Goal: Check status: Check status

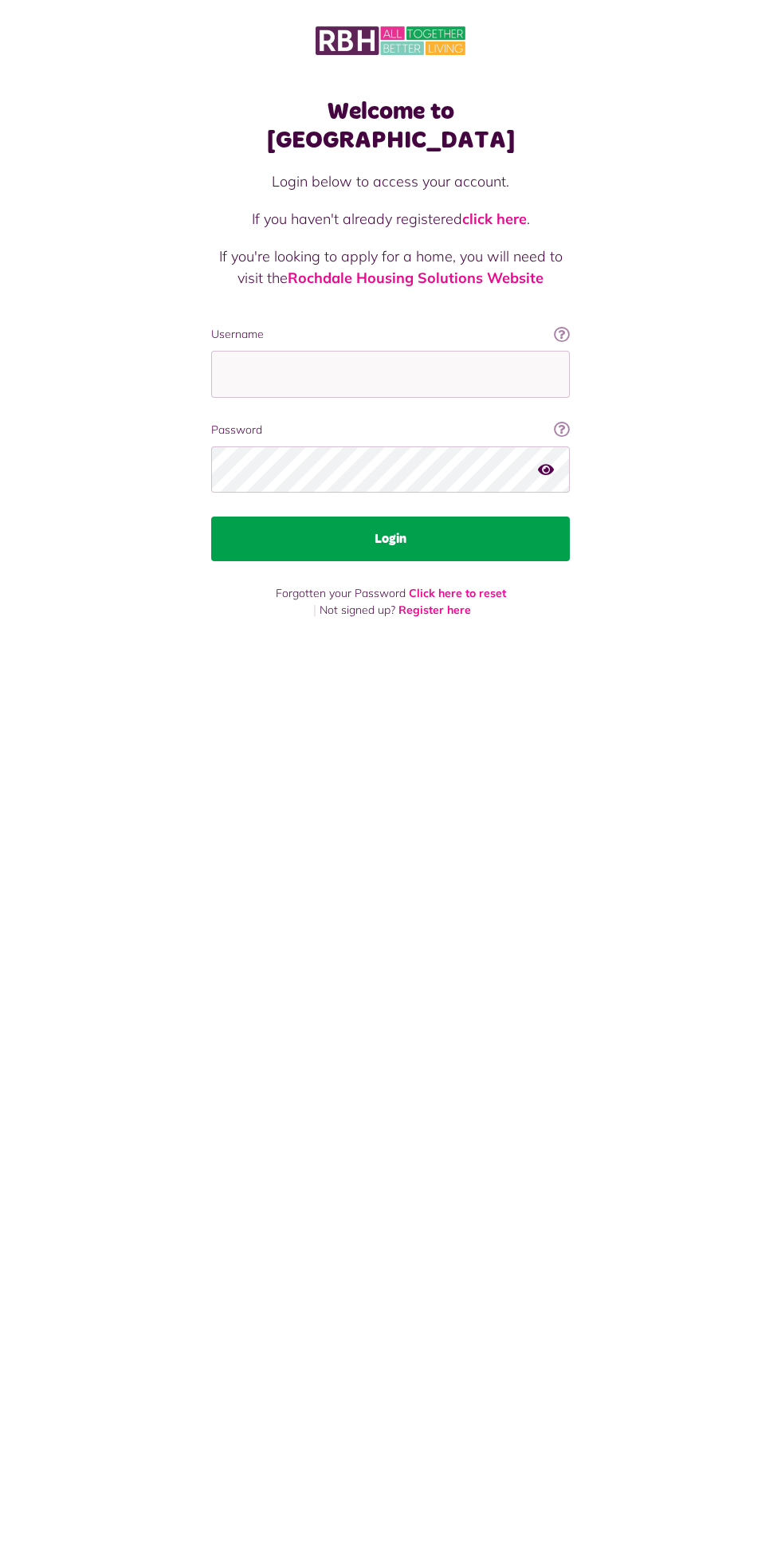
click at [468, 525] on button "Login" at bounding box center [390, 538] width 359 height 44
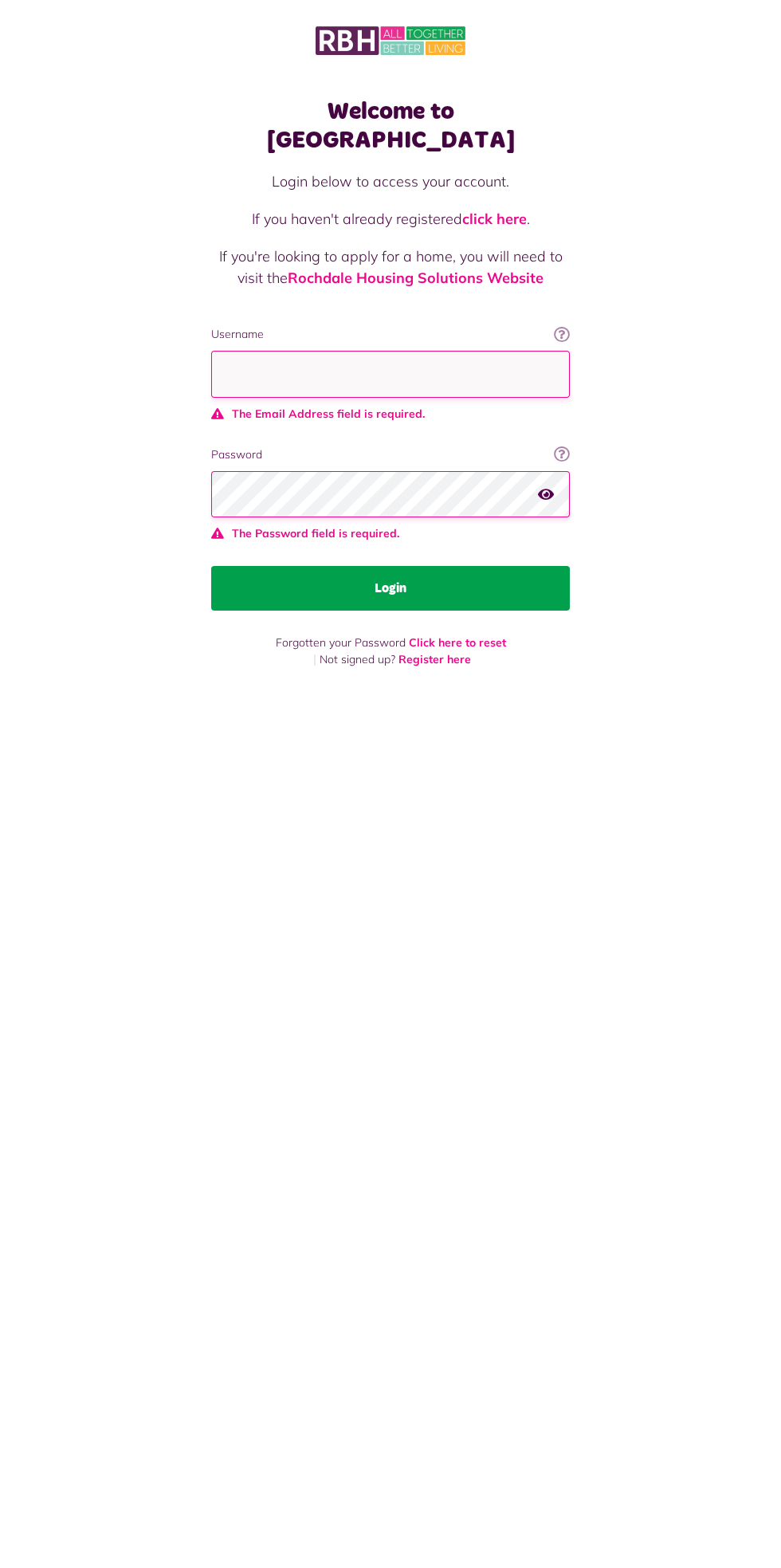
type input "**********"
click at [212, 566] on button "Login" at bounding box center [390, 588] width 359 height 44
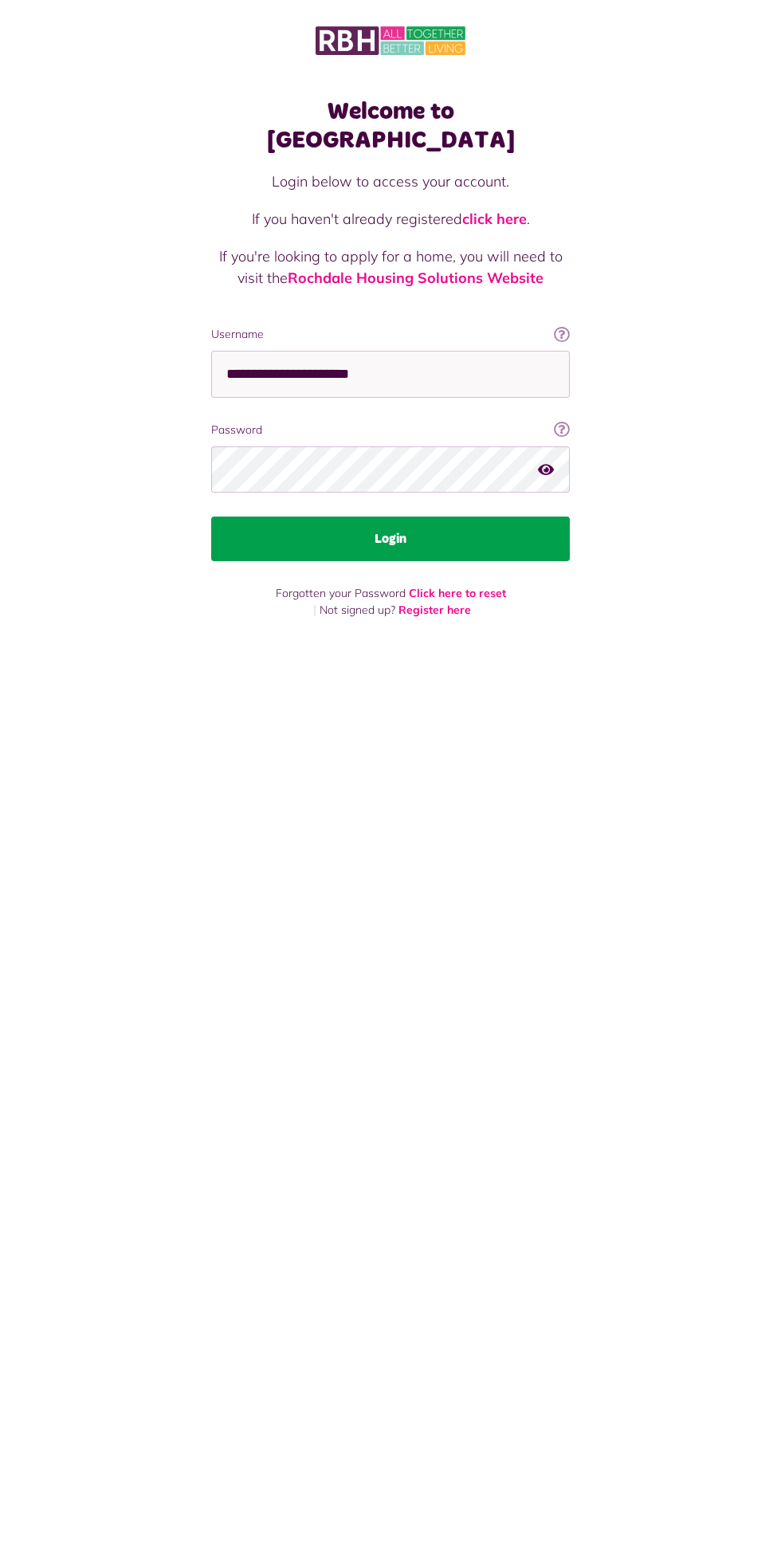
click at [494, 516] on button "Login" at bounding box center [390, 538] width 359 height 44
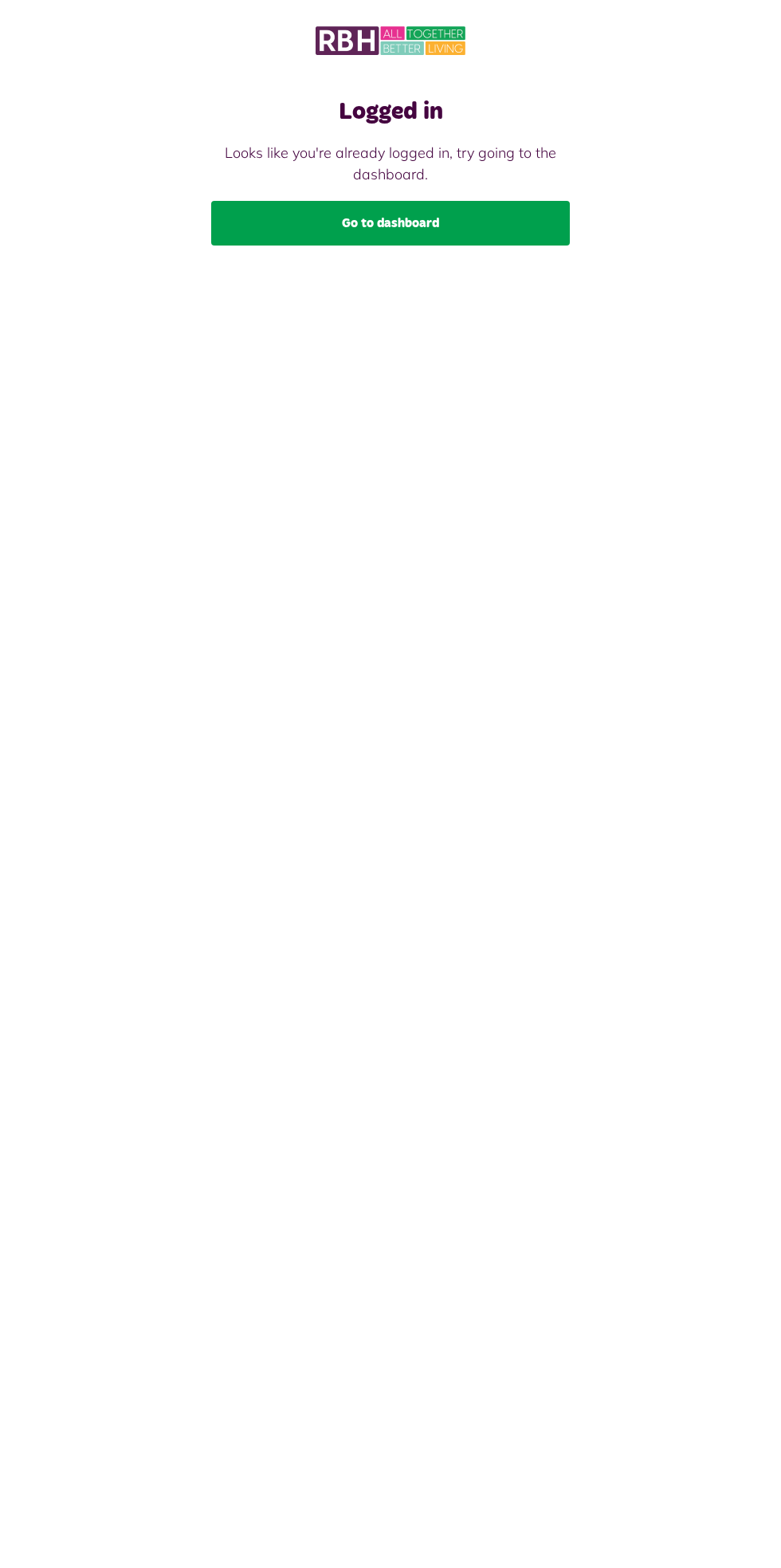
click at [515, 237] on link "Go to dashboard" at bounding box center [390, 222] width 359 height 44
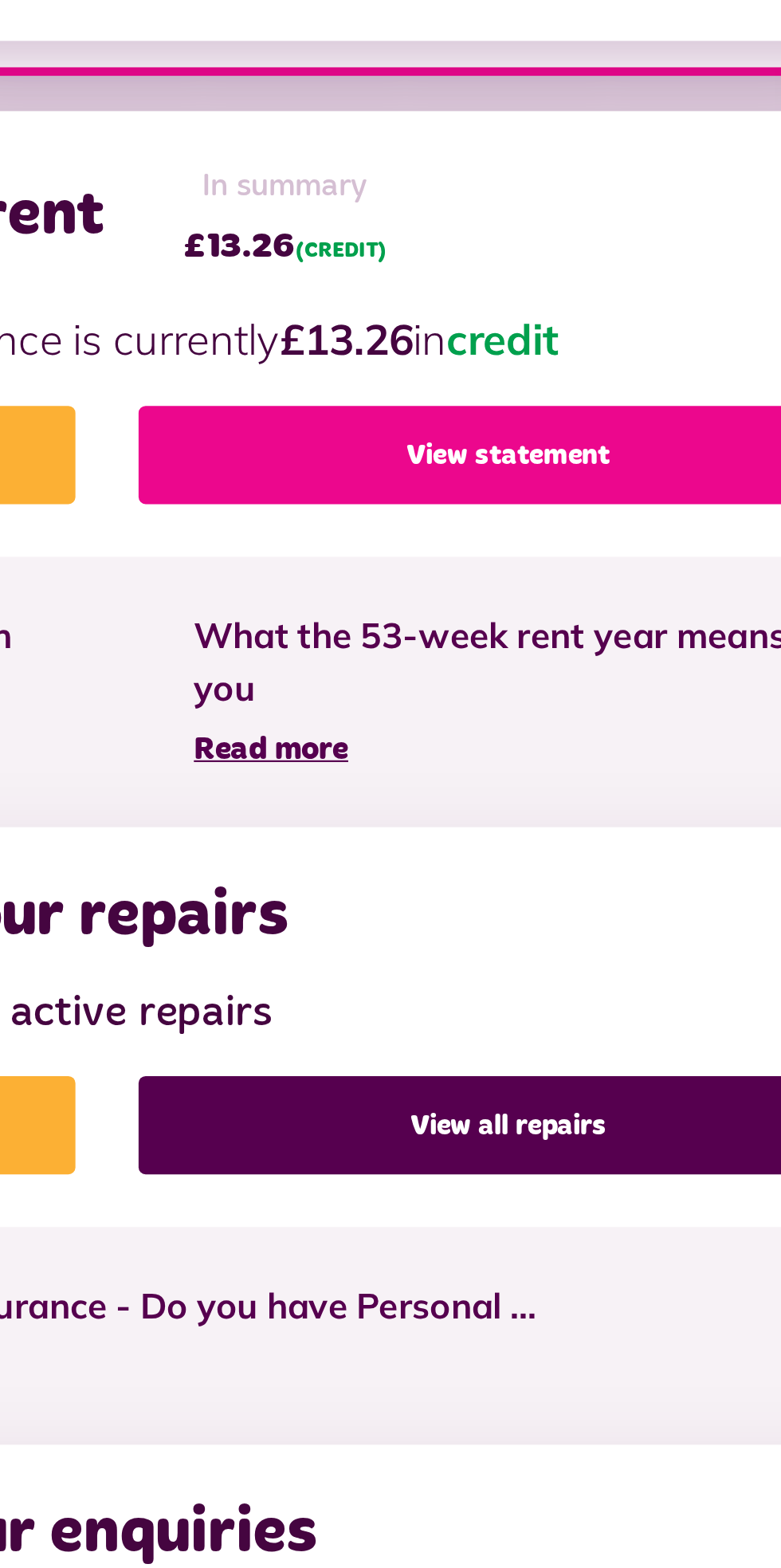
click at [596, 560] on link "View statement" at bounding box center [573, 564] width 336 height 44
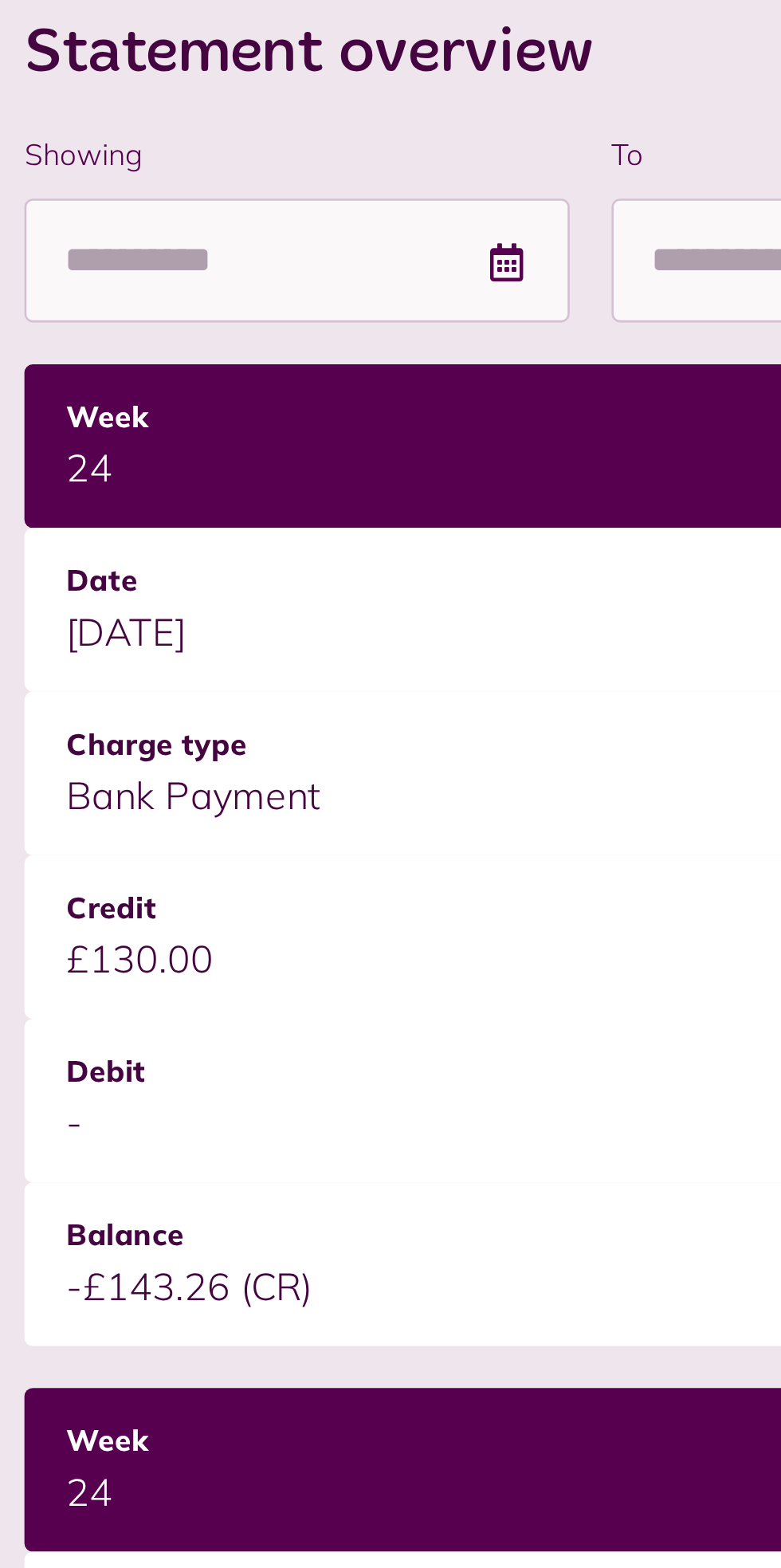
scroll to position [5, 0]
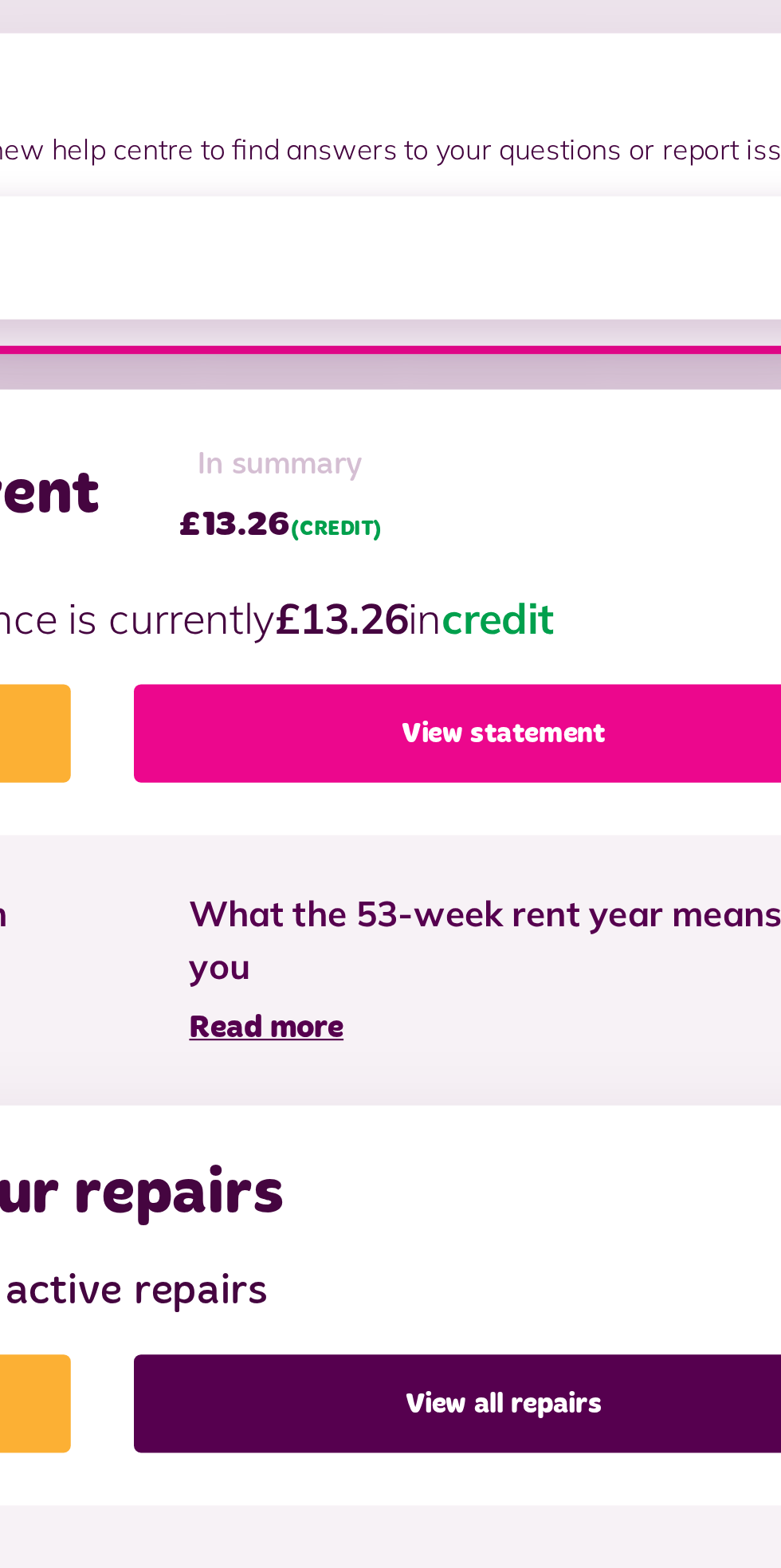
click at [591, 571] on link "View statement" at bounding box center [573, 564] width 336 height 44
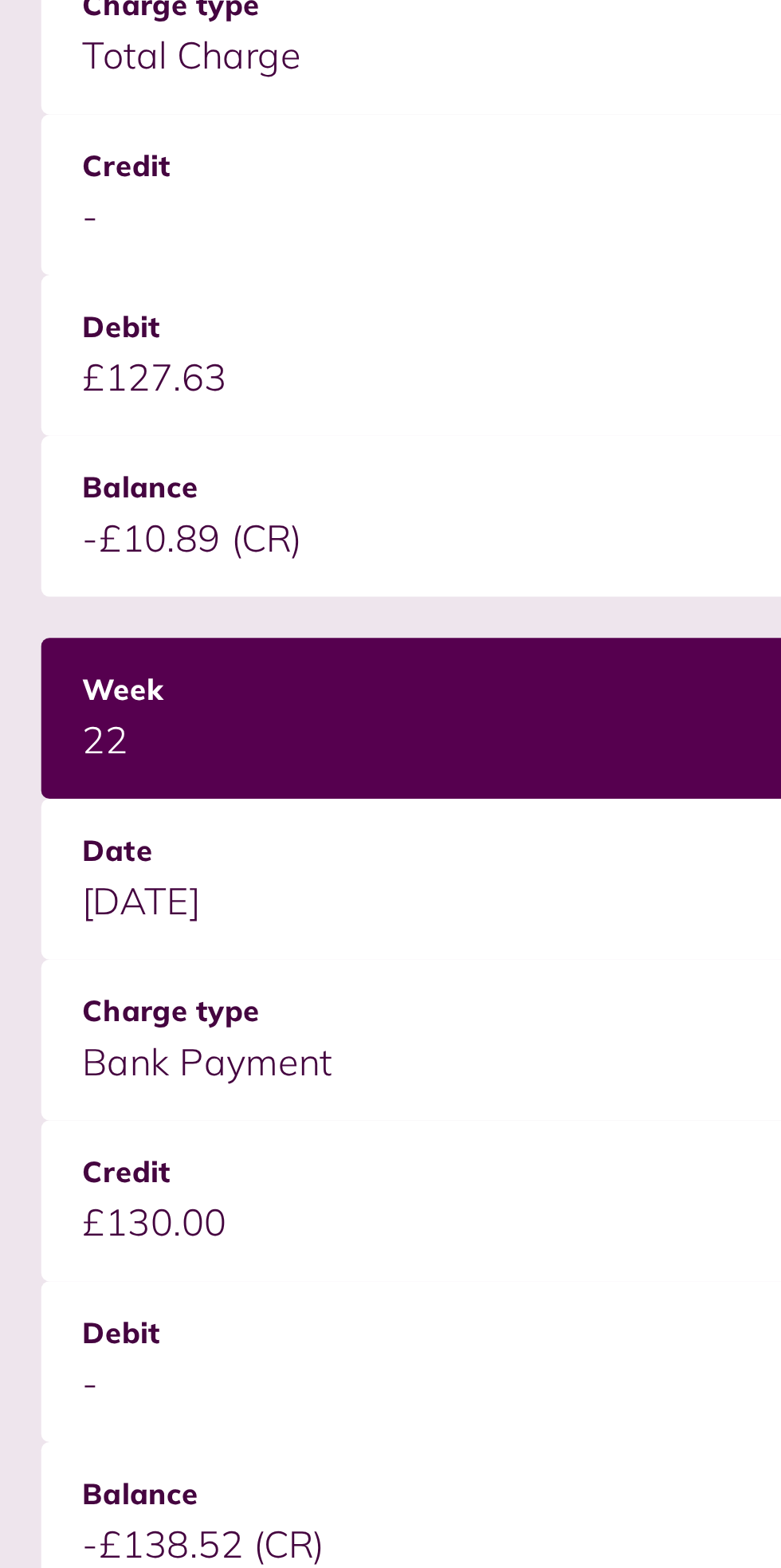
scroll to position [725, 0]
